Goal: Leave review/rating: Share an evaluation or opinion about a product, service, or content

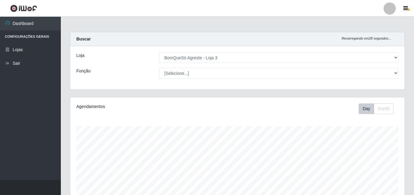
select select "215"
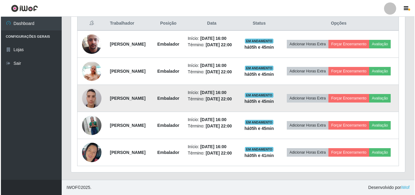
scroll to position [126, 334]
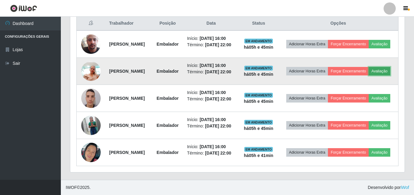
click at [368, 67] on button "Avaliação" at bounding box center [379, 71] width 22 height 9
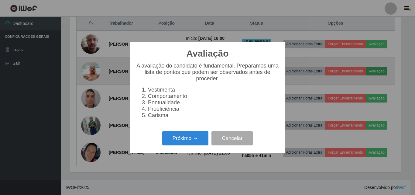
scroll to position [126, 331]
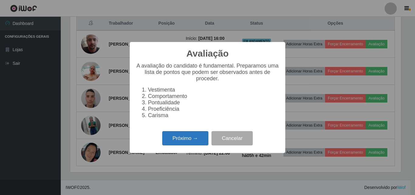
click at [189, 141] on button "Próximo →" at bounding box center [185, 138] width 46 height 14
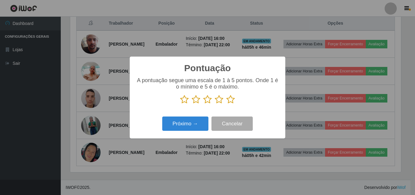
scroll to position [303790, 303585]
click at [229, 100] on icon at bounding box center [230, 99] width 9 height 9
click at [226, 104] on input "radio" at bounding box center [226, 104] width 0 height 0
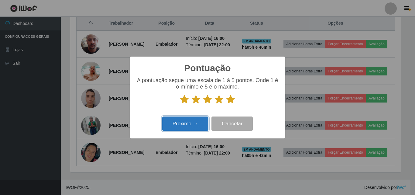
click at [185, 127] on button "Próximo →" at bounding box center [185, 123] width 46 height 14
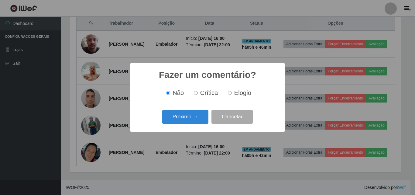
click at [243, 92] on span "Elogio" at bounding box center [242, 92] width 17 height 7
click at [232, 92] on input "Elogio" at bounding box center [230, 93] width 4 height 4
radio input "true"
click at [181, 115] on button "Próximo →" at bounding box center [185, 117] width 46 height 14
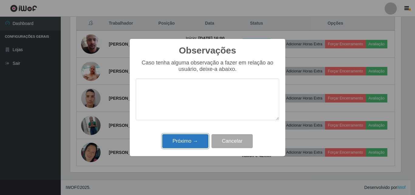
click at [183, 139] on button "Próximo →" at bounding box center [185, 141] width 46 height 14
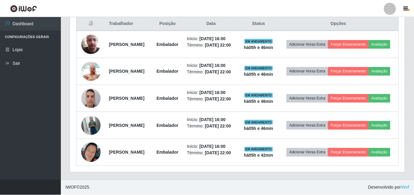
scroll to position [126, 334]
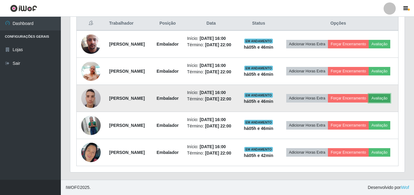
click at [368, 94] on button "Avaliação" at bounding box center [379, 98] width 22 height 9
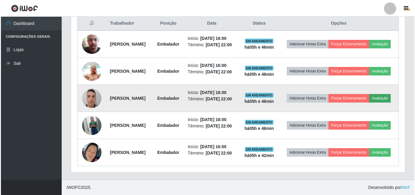
scroll to position [126, 331]
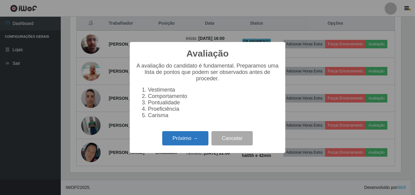
click at [187, 143] on button "Próximo →" at bounding box center [185, 138] width 46 height 14
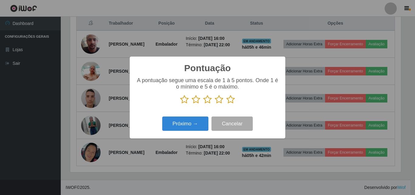
scroll to position [303790, 303585]
click at [232, 100] on icon at bounding box center [230, 99] width 9 height 9
click at [226, 104] on input "radio" at bounding box center [226, 104] width 0 height 0
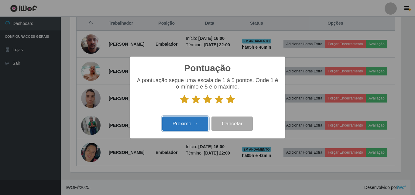
click at [183, 128] on button "Próximo →" at bounding box center [185, 123] width 46 height 14
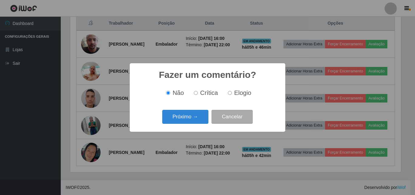
click at [246, 93] on span "Elogio" at bounding box center [242, 92] width 17 height 7
click at [232, 93] on input "Elogio" at bounding box center [230, 93] width 4 height 4
radio input "true"
click at [190, 117] on button "Próximo →" at bounding box center [185, 117] width 46 height 14
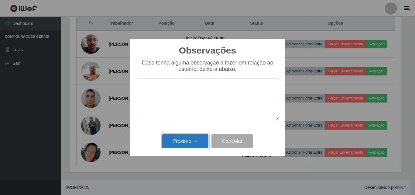
click at [188, 144] on button "Próximo →" at bounding box center [185, 141] width 46 height 14
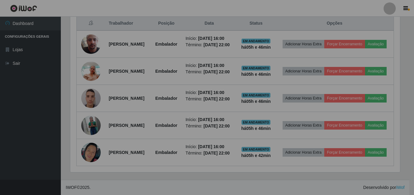
scroll to position [126, 334]
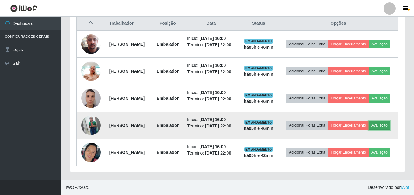
click at [368, 121] on button "Avaliação" at bounding box center [379, 125] width 22 height 9
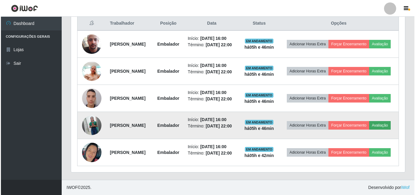
scroll to position [126, 331]
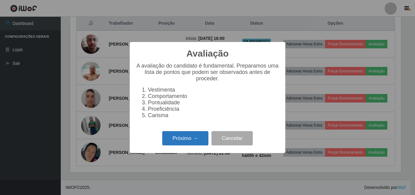
click at [200, 139] on button "Próximo →" at bounding box center [185, 138] width 46 height 14
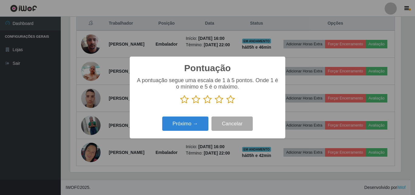
scroll to position [303790, 303585]
click at [231, 101] on icon at bounding box center [230, 99] width 9 height 9
click at [226, 104] on input "radio" at bounding box center [226, 104] width 0 height 0
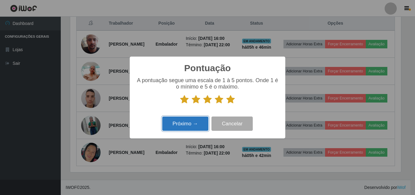
click at [201, 128] on button "Próximo →" at bounding box center [185, 123] width 46 height 14
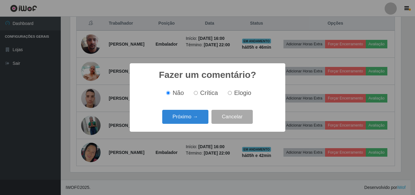
click at [236, 90] on span "Elogio" at bounding box center [242, 92] width 17 height 7
click at [232, 91] on input "Elogio" at bounding box center [230, 93] width 4 height 4
radio input "true"
click at [203, 118] on button "Próximo →" at bounding box center [185, 117] width 46 height 14
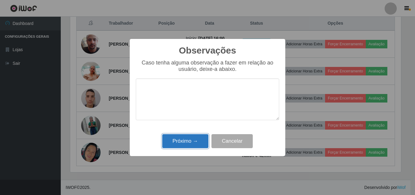
click at [192, 140] on button "Próximo →" at bounding box center [185, 141] width 46 height 14
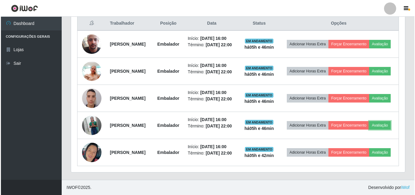
scroll to position [126, 334]
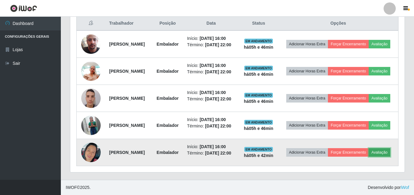
click at [368, 150] on button "Avaliação" at bounding box center [379, 152] width 22 height 9
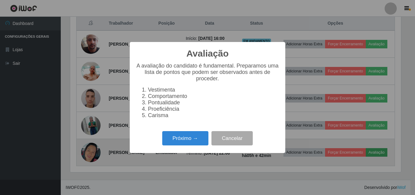
scroll to position [126, 331]
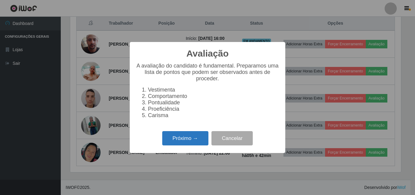
click at [181, 145] on button "Próximo →" at bounding box center [185, 138] width 46 height 14
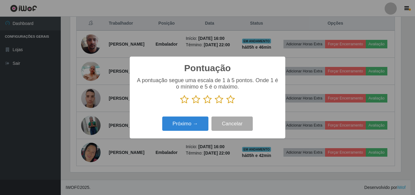
click at [232, 96] on icon at bounding box center [230, 99] width 9 height 9
click at [226, 104] on input "radio" at bounding box center [226, 104] width 0 height 0
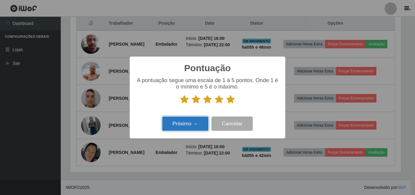
click at [197, 125] on button "Próximo →" at bounding box center [185, 123] width 46 height 14
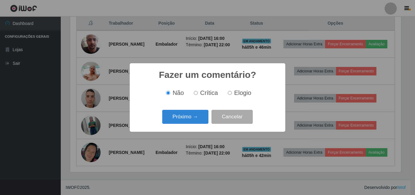
click at [235, 95] on span "Elogio" at bounding box center [242, 92] width 17 height 7
click at [232, 95] on input "Elogio" at bounding box center [230, 93] width 4 height 4
radio input "true"
click at [195, 116] on button "Próximo →" at bounding box center [185, 117] width 46 height 14
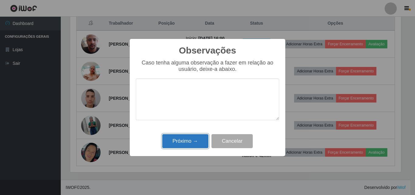
click at [192, 137] on button "Próximo →" at bounding box center [185, 141] width 46 height 14
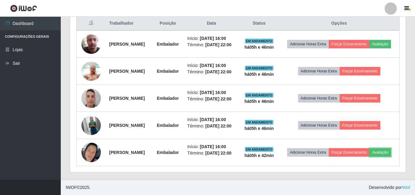
scroll to position [0, 0]
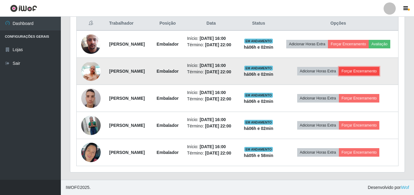
click at [369, 67] on button "Forçar Encerramento" at bounding box center [359, 71] width 41 height 9
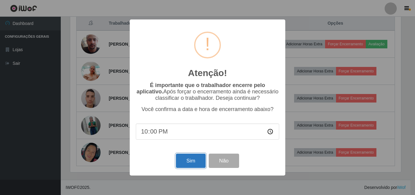
click at [188, 161] on button "Sim" at bounding box center [190, 160] width 29 height 14
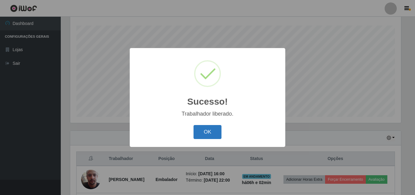
click at [212, 133] on button "OK" at bounding box center [208, 132] width 28 height 14
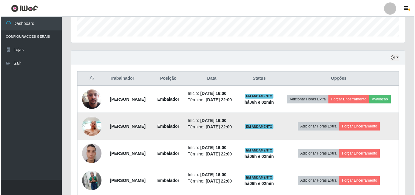
scroll to position [222, 0]
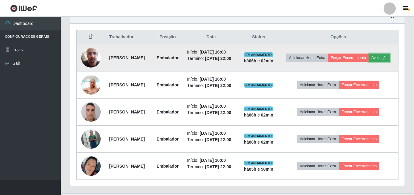
click at [368, 62] on button "Avaliação" at bounding box center [379, 57] width 22 height 9
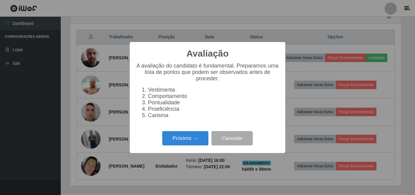
scroll to position [126, 331]
click at [184, 142] on button "Próximo →" at bounding box center [185, 138] width 46 height 14
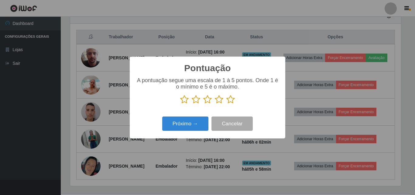
click at [231, 100] on icon at bounding box center [230, 99] width 9 height 9
click at [226, 104] on input "radio" at bounding box center [226, 104] width 0 height 0
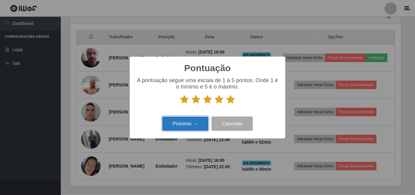
click at [175, 126] on button "Próximo →" at bounding box center [185, 123] width 46 height 14
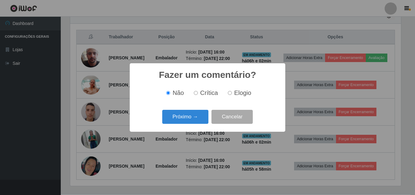
click at [237, 92] on span "Elogio" at bounding box center [242, 92] width 17 height 7
click at [232, 92] on input "Elogio" at bounding box center [230, 93] width 4 height 4
radio input "true"
click at [193, 118] on button "Próximo →" at bounding box center [185, 117] width 46 height 14
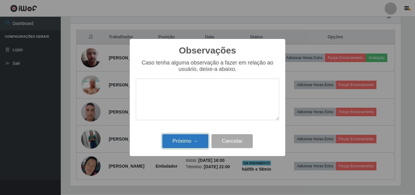
click at [191, 142] on button "Próximo →" at bounding box center [185, 141] width 46 height 14
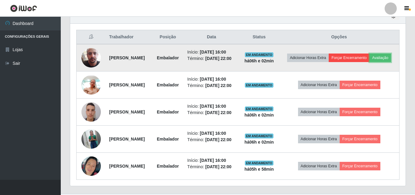
scroll to position [126, 334]
click at [368, 57] on button "Forçar Encerramento" at bounding box center [348, 57] width 41 height 9
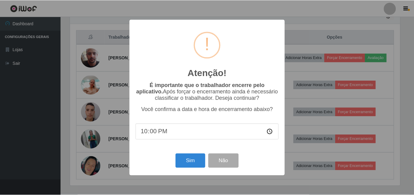
scroll to position [126, 331]
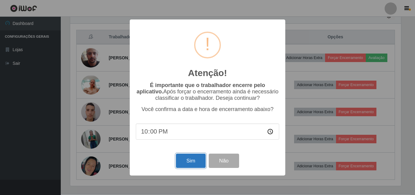
click at [194, 161] on button "Sim" at bounding box center [190, 160] width 29 height 14
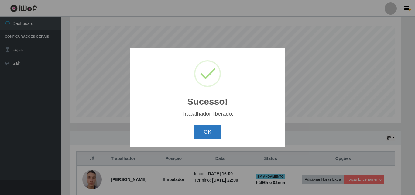
click at [210, 134] on button "OK" at bounding box center [208, 132] width 28 height 14
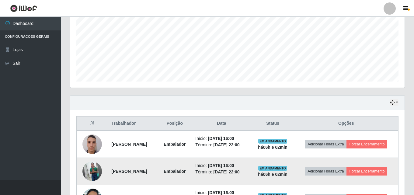
scroll to position [195, 0]
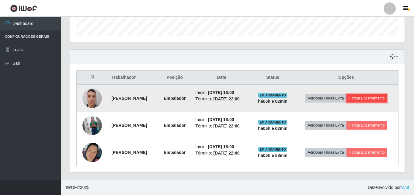
click at [346, 94] on button "Forçar Encerramento" at bounding box center [366, 98] width 41 height 9
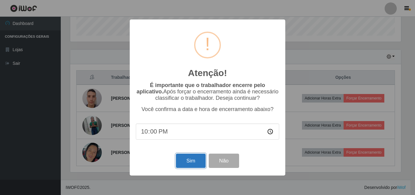
click at [198, 161] on button "Sim" at bounding box center [190, 160] width 29 height 14
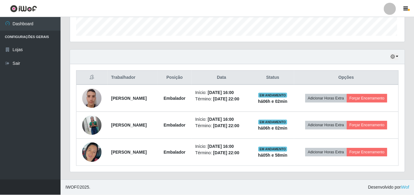
scroll to position [303790, 303582]
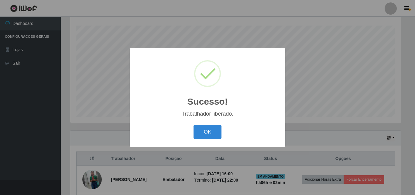
click at [206, 133] on button "OK" at bounding box center [208, 132] width 28 height 14
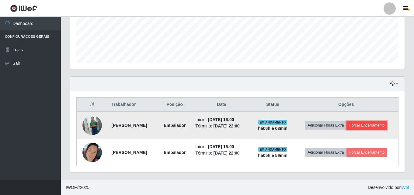
click at [346, 122] on button "Forçar Encerramento" at bounding box center [366, 125] width 41 height 9
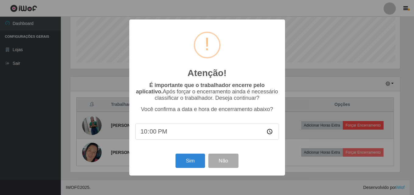
scroll to position [126, 331]
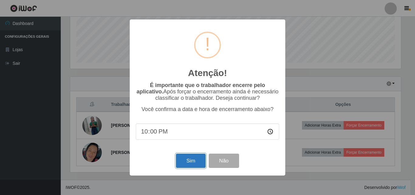
click at [195, 167] on button "Sim" at bounding box center [190, 160] width 29 height 14
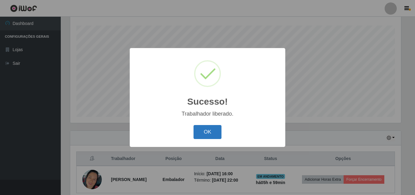
click at [207, 136] on button "OK" at bounding box center [208, 132] width 28 height 14
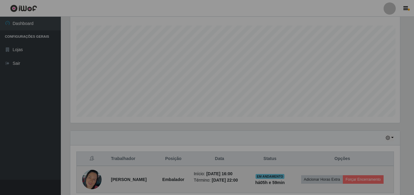
scroll to position [303790, 303582]
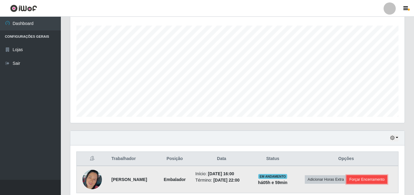
click at [366, 179] on button "Forçar Encerramento" at bounding box center [366, 179] width 41 height 9
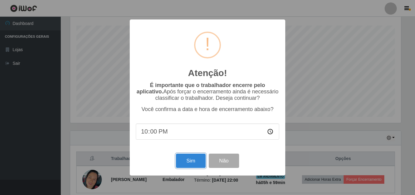
click at [191, 160] on button "Sim" at bounding box center [190, 160] width 29 height 14
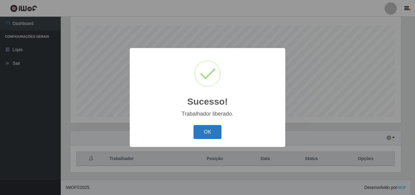
click at [219, 135] on button "OK" at bounding box center [208, 132] width 28 height 14
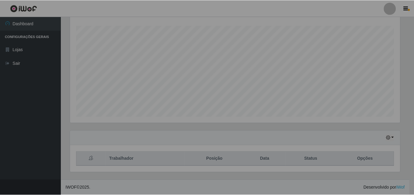
scroll to position [126, 334]
